Goal: Information Seeking & Learning: Learn about a topic

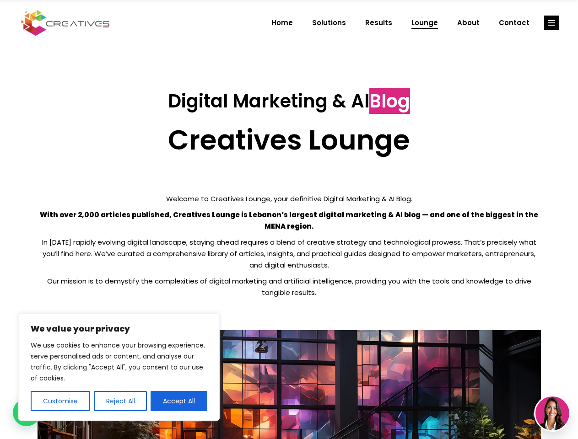
click at [289, 220] on p "With over 2,000 articles published, Creatives Lounge is Lebanon’s largest digit…" at bounding box center [289, 220] width 503 height 23
click at [60, 401] on button "Customise" at bounding box center [60, 401] width 59 height 20
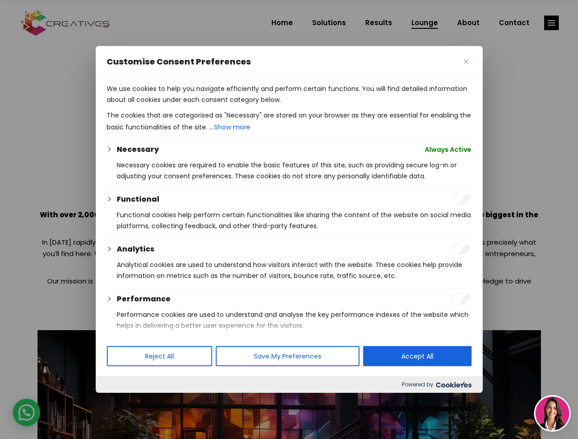
click at [120, 401] on div at bounding box center [289, 219] width 578 height 439
click at [179, 105] on p "We use cookies to help you navigate efficiently and perform certain functions. …" at bounding box center [289, 94] width 365 height 22
click at [551, 23] on div at bounding box center [289, 219] width 578 height 439
click at [552, 414] on img at bounding box center [552, 414] width 34 height 34
